Goal: Task Accomplishment & Management: Use online tool/utility

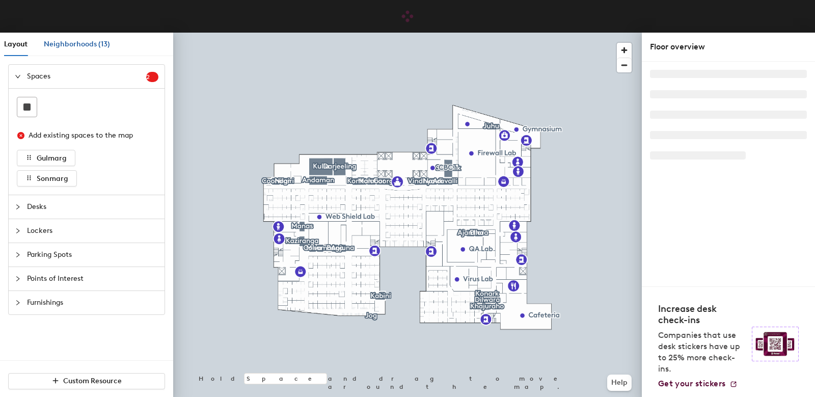
click at [67, 41] on span "Neighborhoods (13)" at bounding box center [77, 44] width 66 height 9
